Goal: Book appointment/travel/reservation

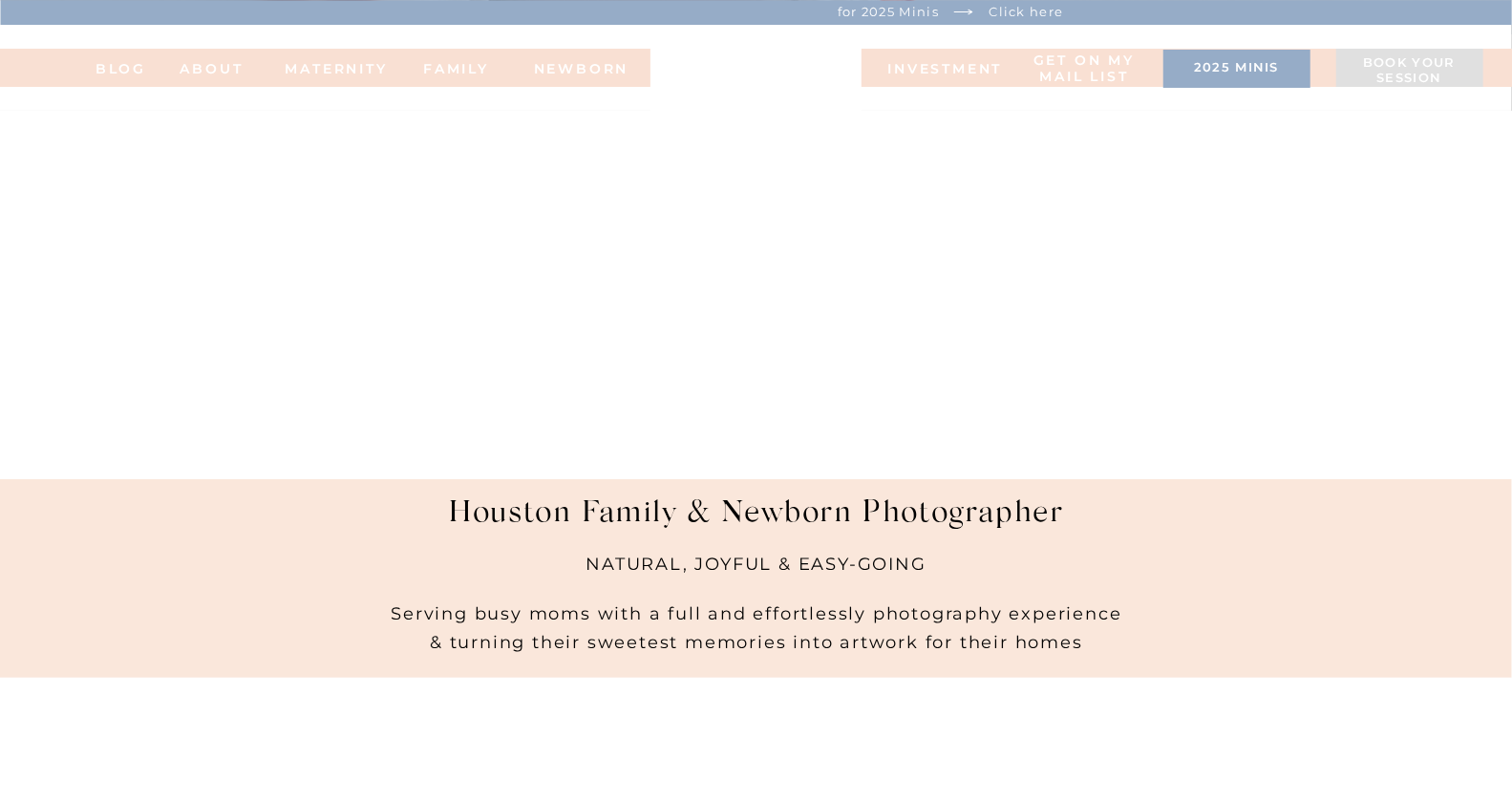
click at [1395, 75] on h3 "Book your session" at bounding box center [1409, 72] width 128 height 33
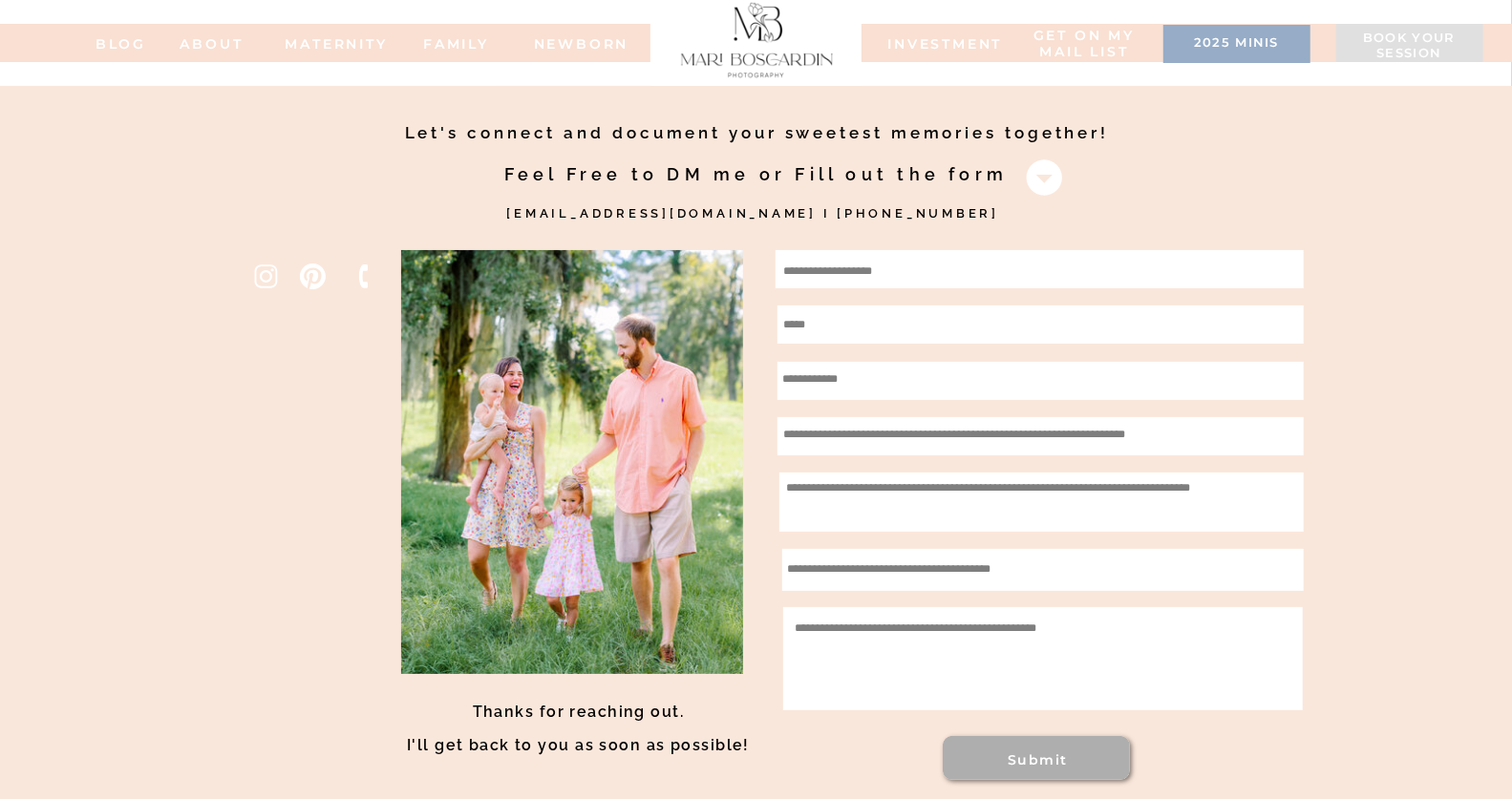
drag, startPoint x: 662, startPoint y: 215, endPoint x: 512, endPoint y: 2, distance: 260.5
